Goal: Check status: Check status

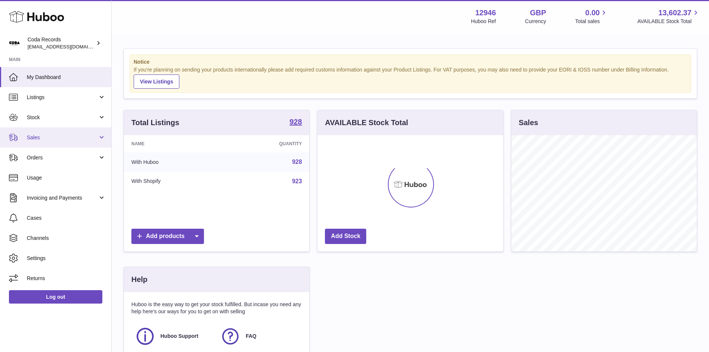
scroll to position [116, 186]
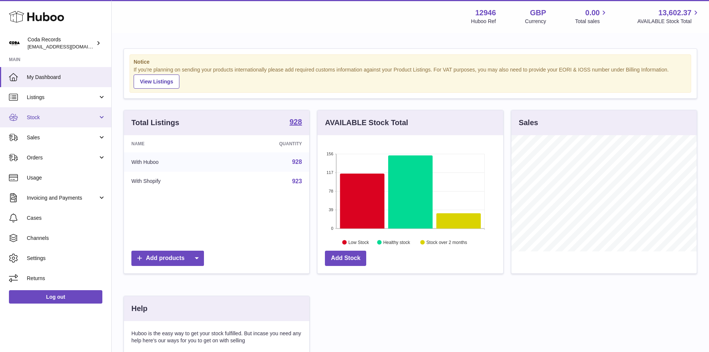
click at [35, 116] on span "Stock" at bounding box center [62, 117] width 71 height 7
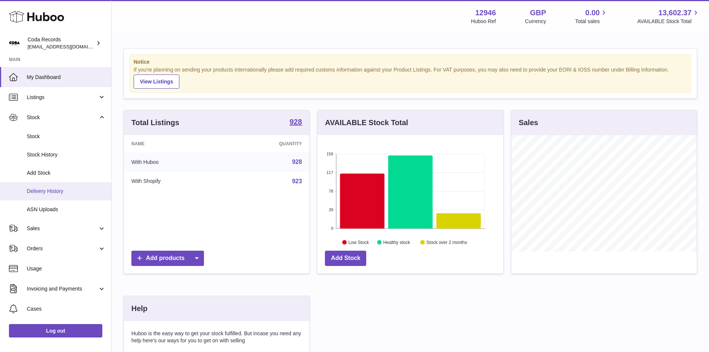
click at [51, 188] on span "Delivery History" at bounding box center [66, 191] width 79 height 7
click at [53, 190] on span "Delivery History" at bounding box center [66, 191] width 79 height 7
click at [57, 191] on span "Delivery History" at bounding box center [66, 191] width 79 height 7
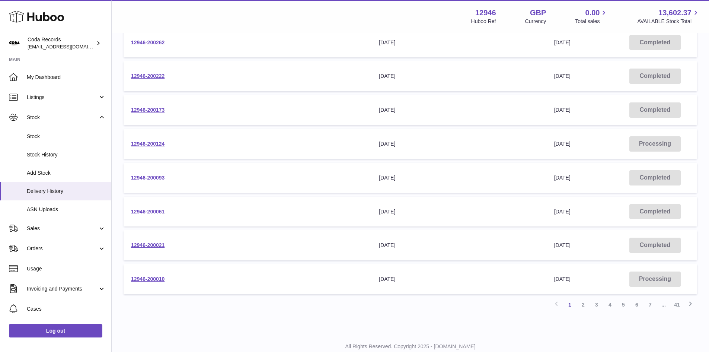
scroll to position [211, 0]
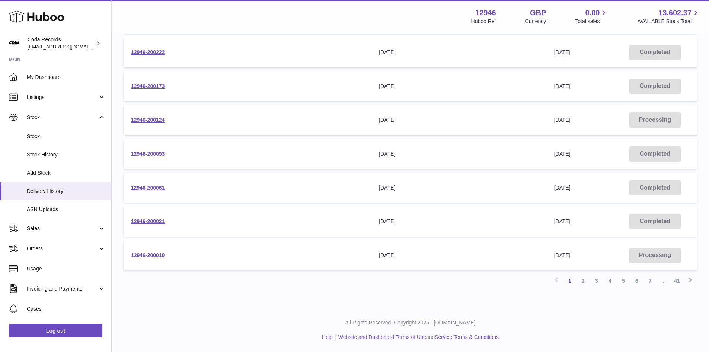
click at [156, 255] on link "12946-200010" at bounding box center [147, 255] width 33 height 6
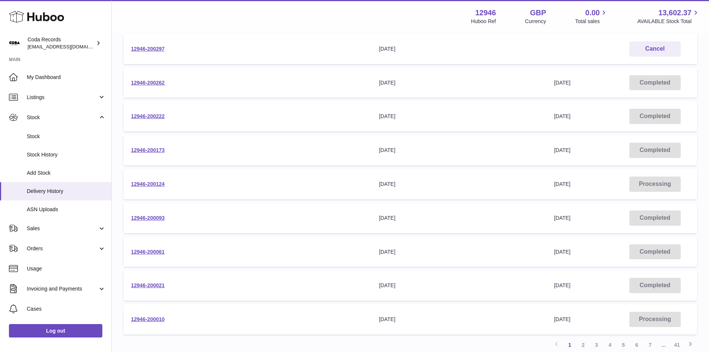
scroll to position [25, 0]
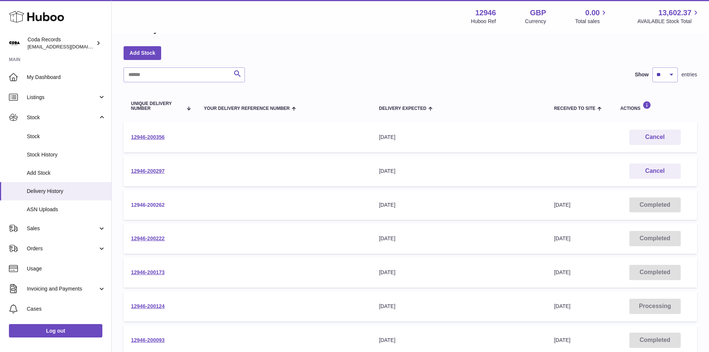
click at [164, 207] on link "12946-200262" at bounding box center [147, 205] width 33 height 6
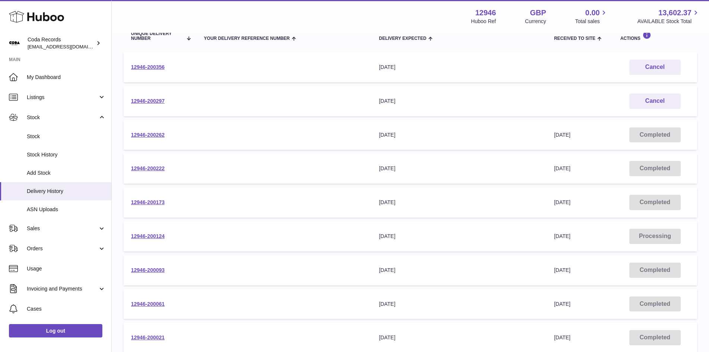
scroll to position [211, 0]
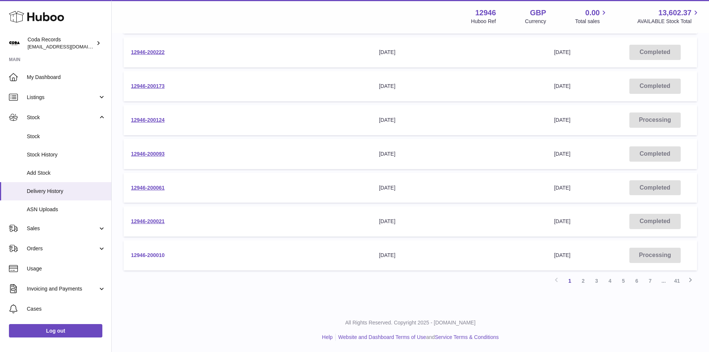
click at [152, 255] on link "12946-200010" at bounding box center [147, 255] width 33 height 6
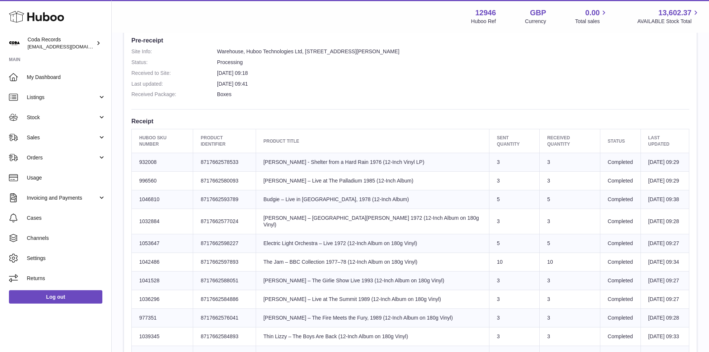
scroll to position [158, 0]
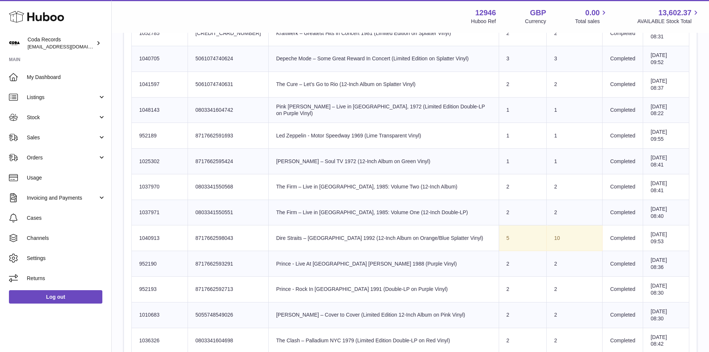
scroll to position [409, 0]
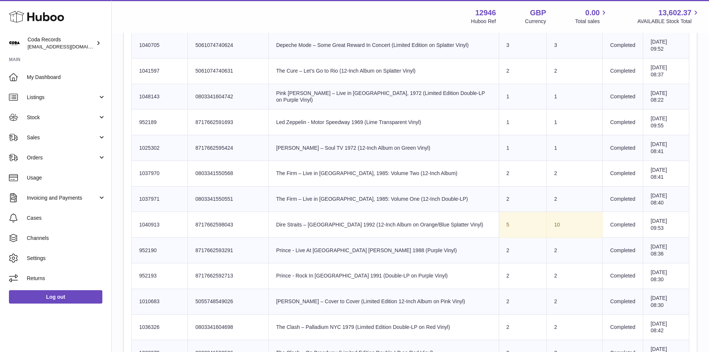
drag, startPoint x: 137, startPoint y: 215, endPoint x: 152, endPoint y: 218, distance: 15.2
click at [151, 220] on td "Huboo SKU Number 1040913" at bounding box center [160, 225] width 56 height 26
click at [156, 216] on td "Huboo SKU Number 1040913" at bounding box center [160, 225] width 56 height 26
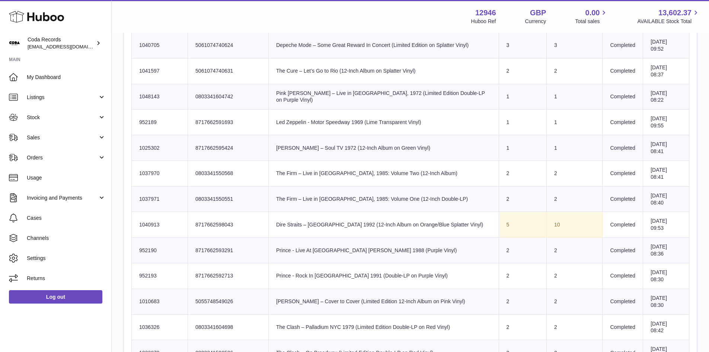
copy tr "1040913"
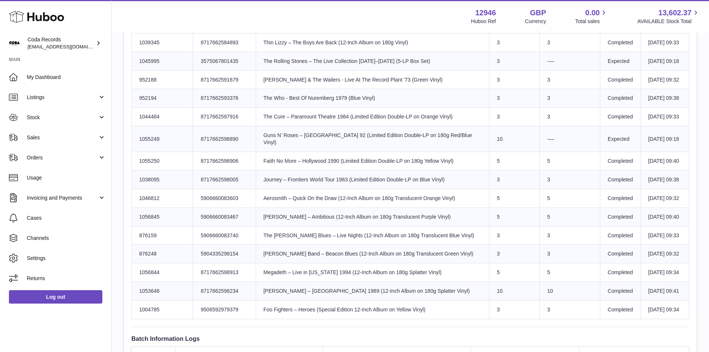
scroll to position [493, 0]
